Goal: Transaction & Acquisition: Purchase product/service

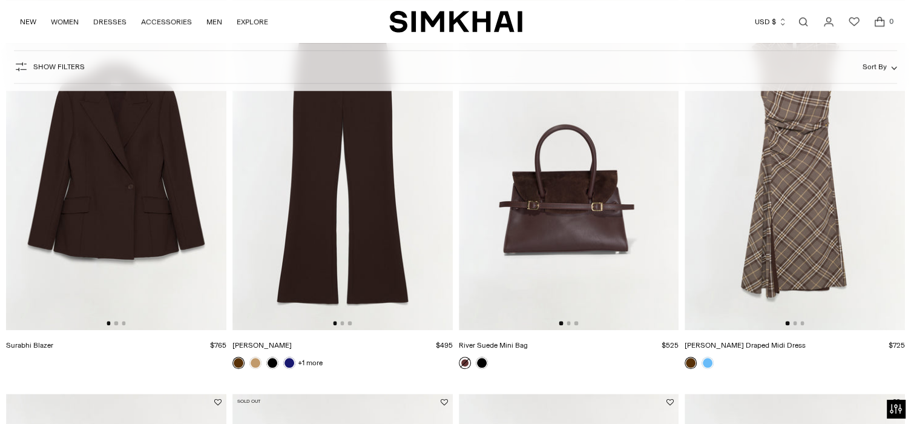
scroll to position [969, 0]
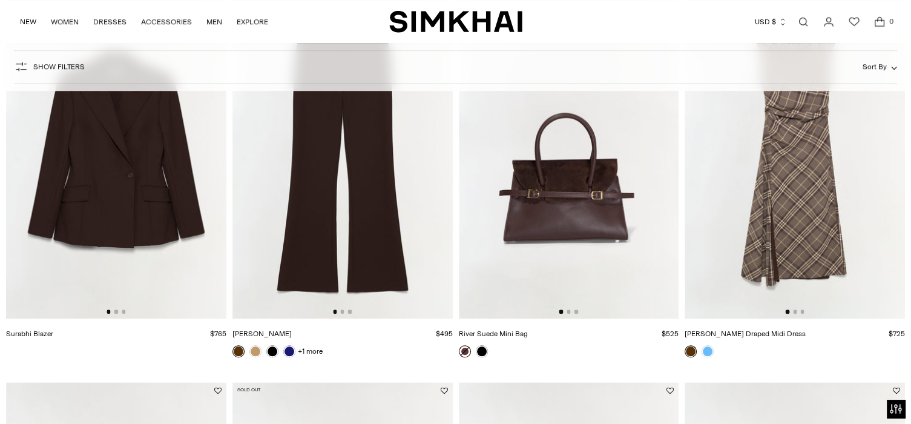
click at [794, 305] on img at bounding box center [795, 153] width 220 height 331
